Goal: Transaction & Acquisition: Subscribe to service/newsletter

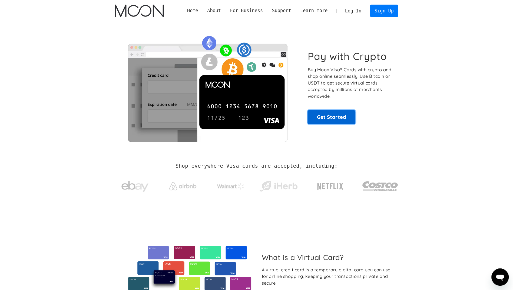
click at [334, 118] on link "Get Started" at bounding box center [331, 117] width 48 height 14
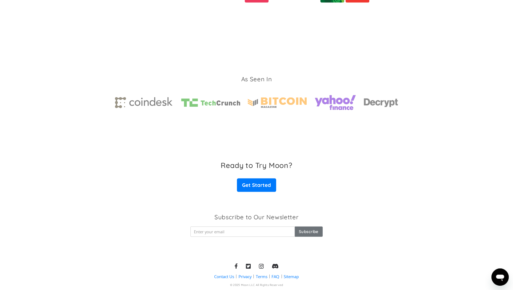
scroll to position [768, 0]
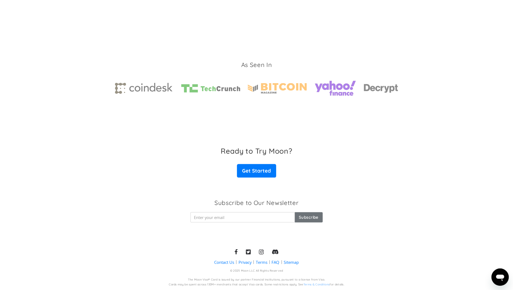
click at [250, 252] on icon at bounding box center [248, 251] width 5 height 5
